Goal: Task Accomplishment & Management: Manage account settings

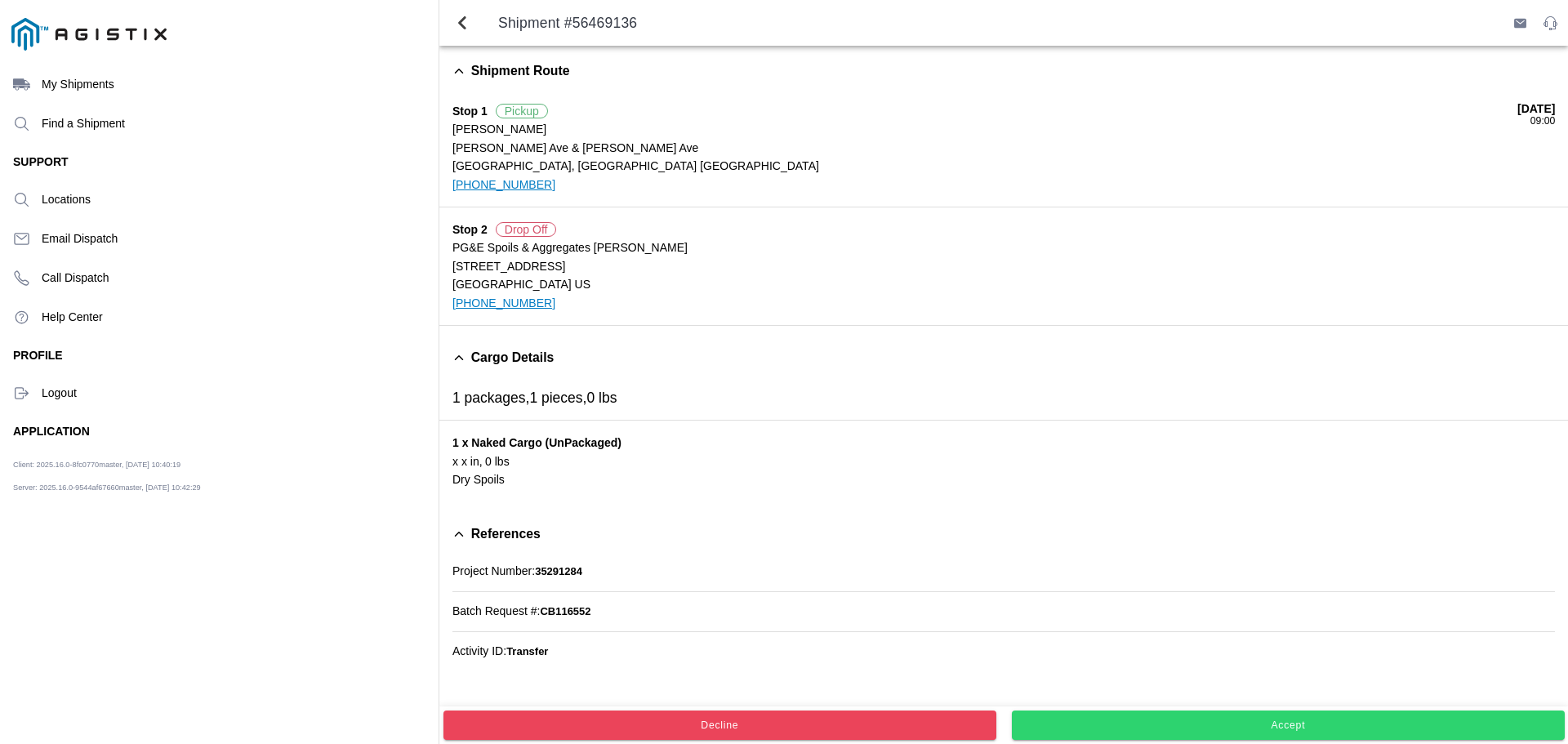
click at [1224, 725] on span "Accept" at bounding box center [1288, 725] width 531 height 9
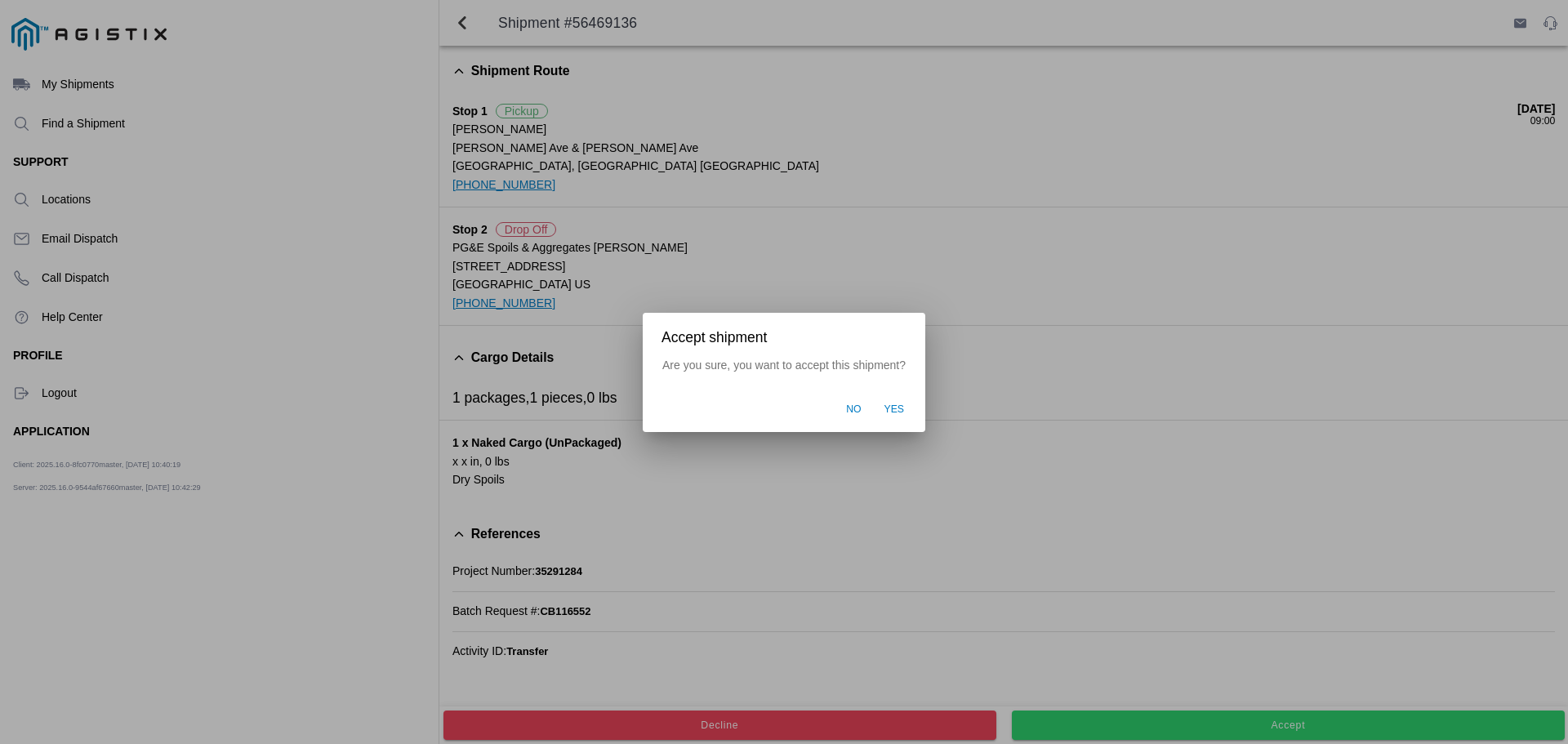
click at [888, 405] on span "Yes" at bounding box center [895, 409] width 21 height 15
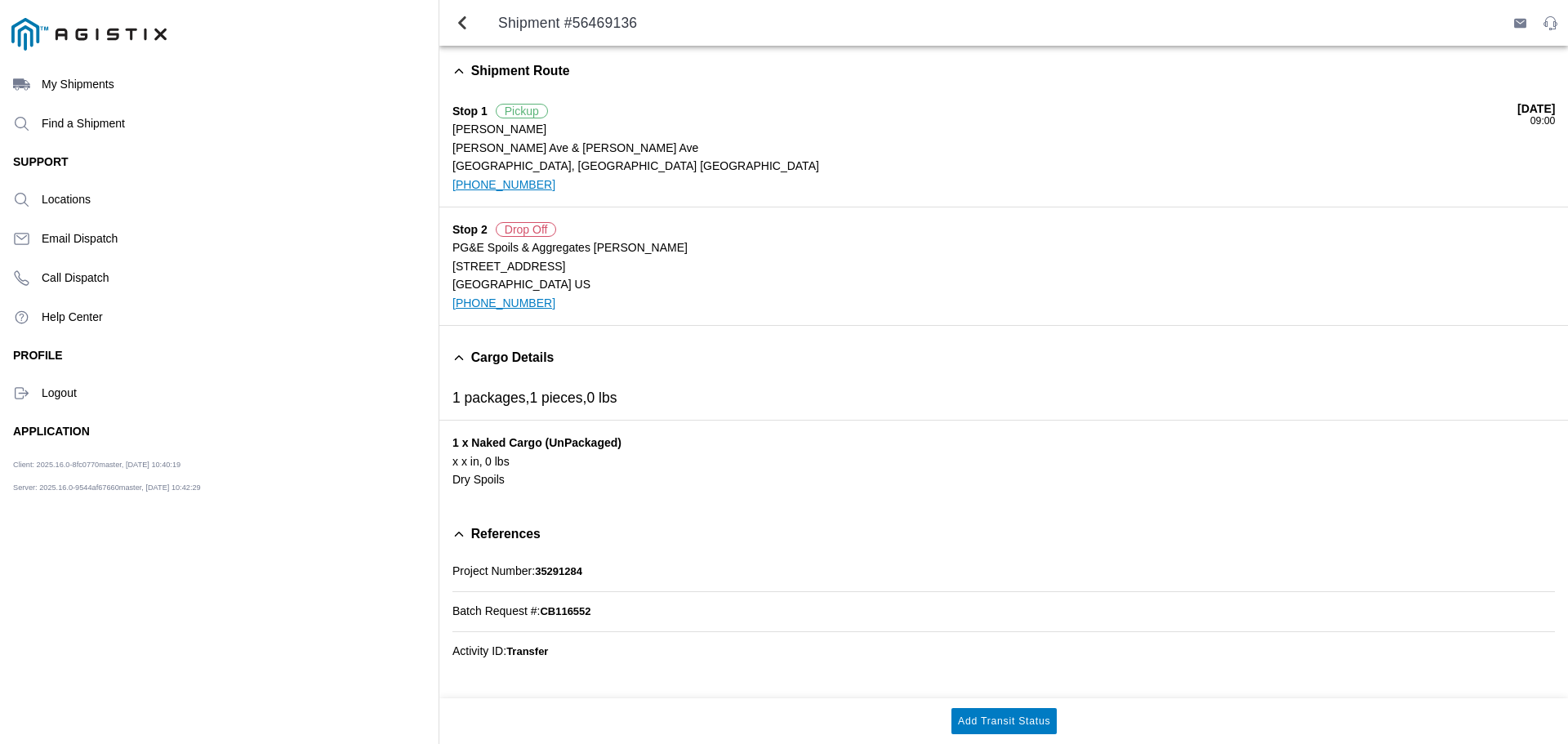
click at [52, 392] on ion-label "Logout" at bounding box center [233, 392] width 384 height 13
